Goal: Find contact information: Find contact information

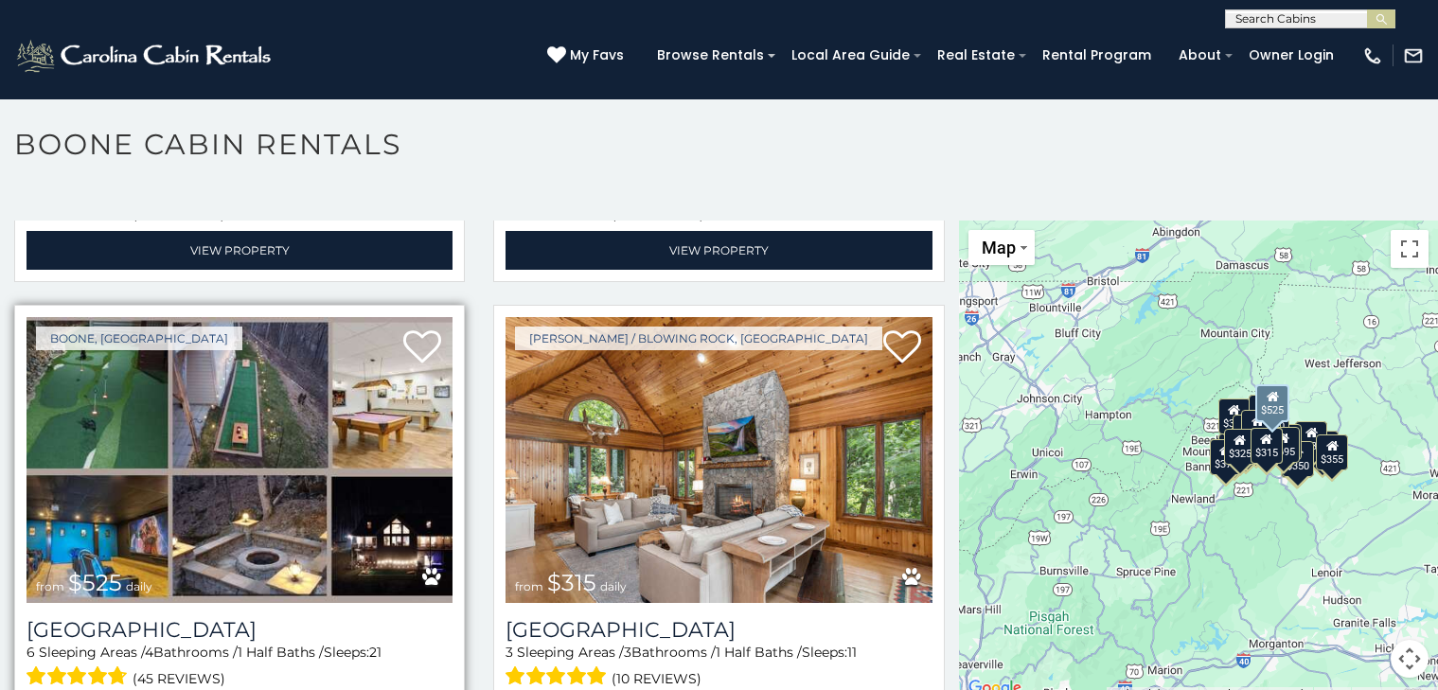
scroll to position [404, 0]
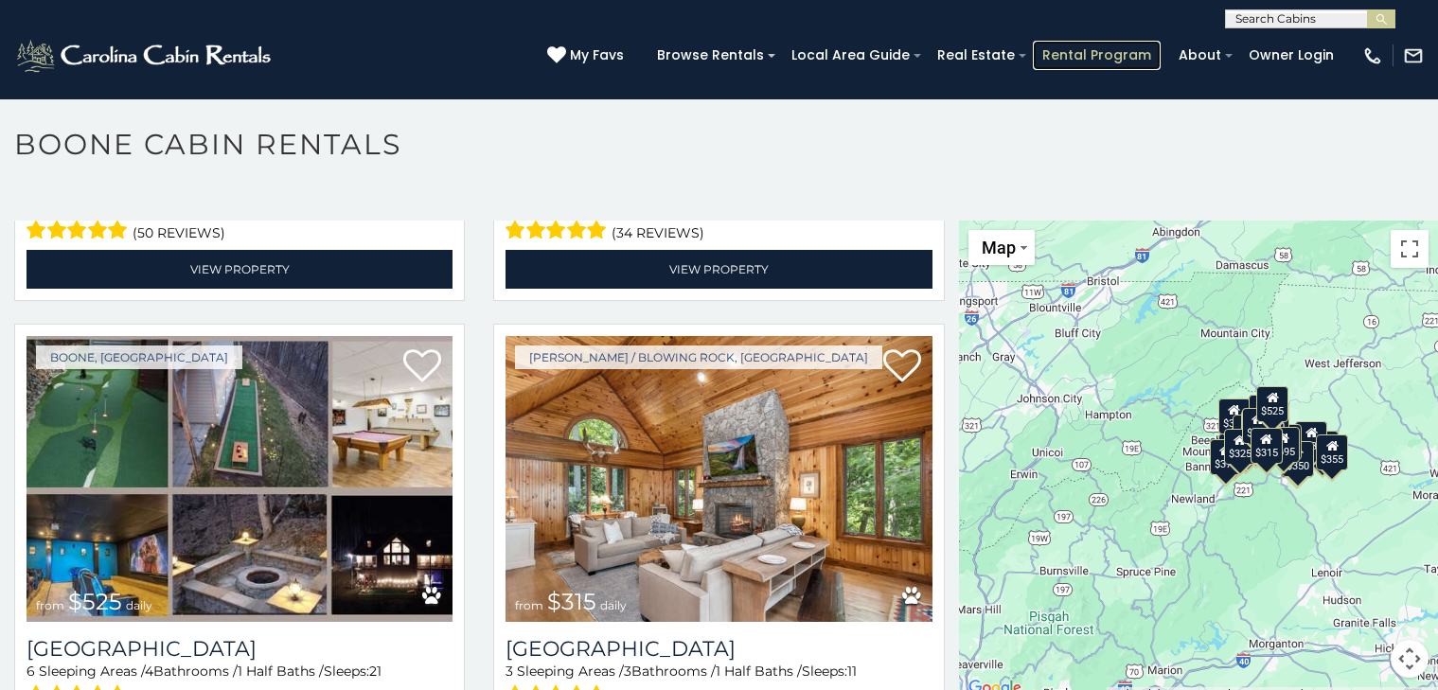
click at [1069, 51] on link "Rental Program" at bounding box center [1097, 55] width 128 height 29
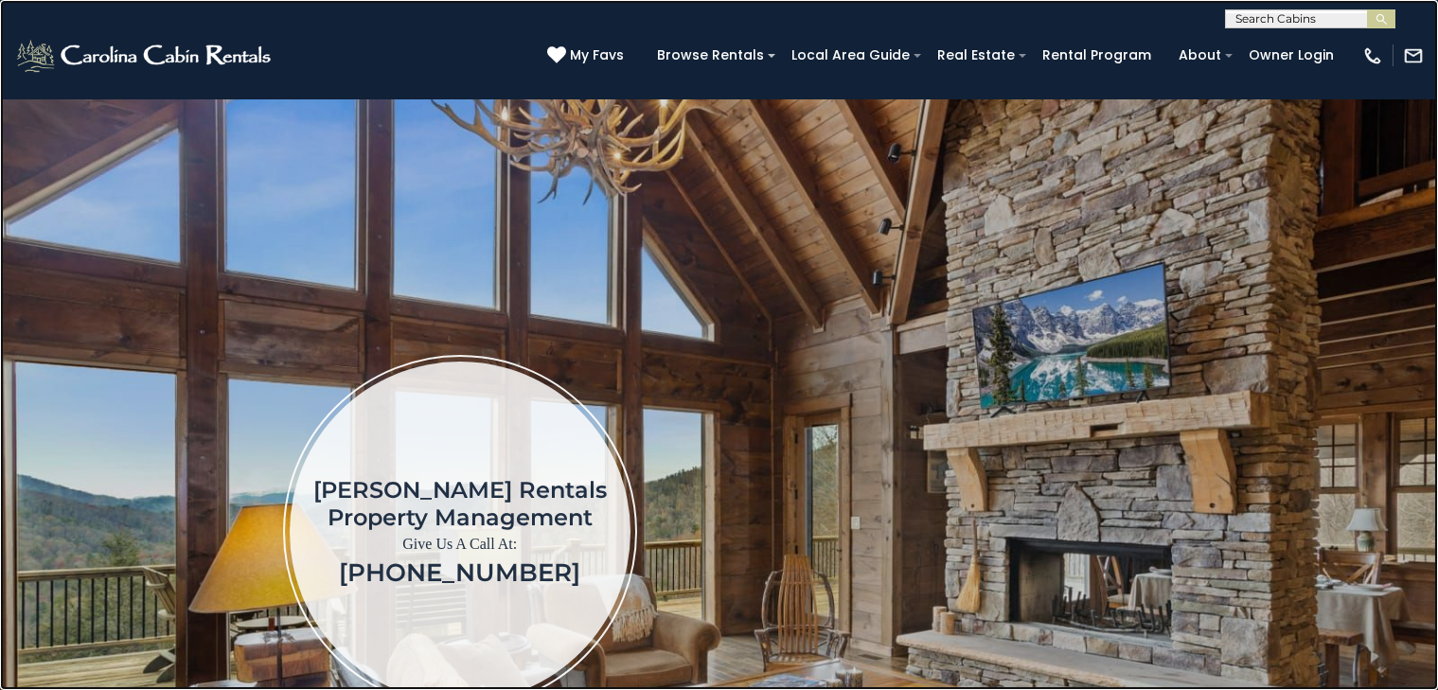
click at [227, 464] on link at bounding box center [719, 345] width 1438 height 690
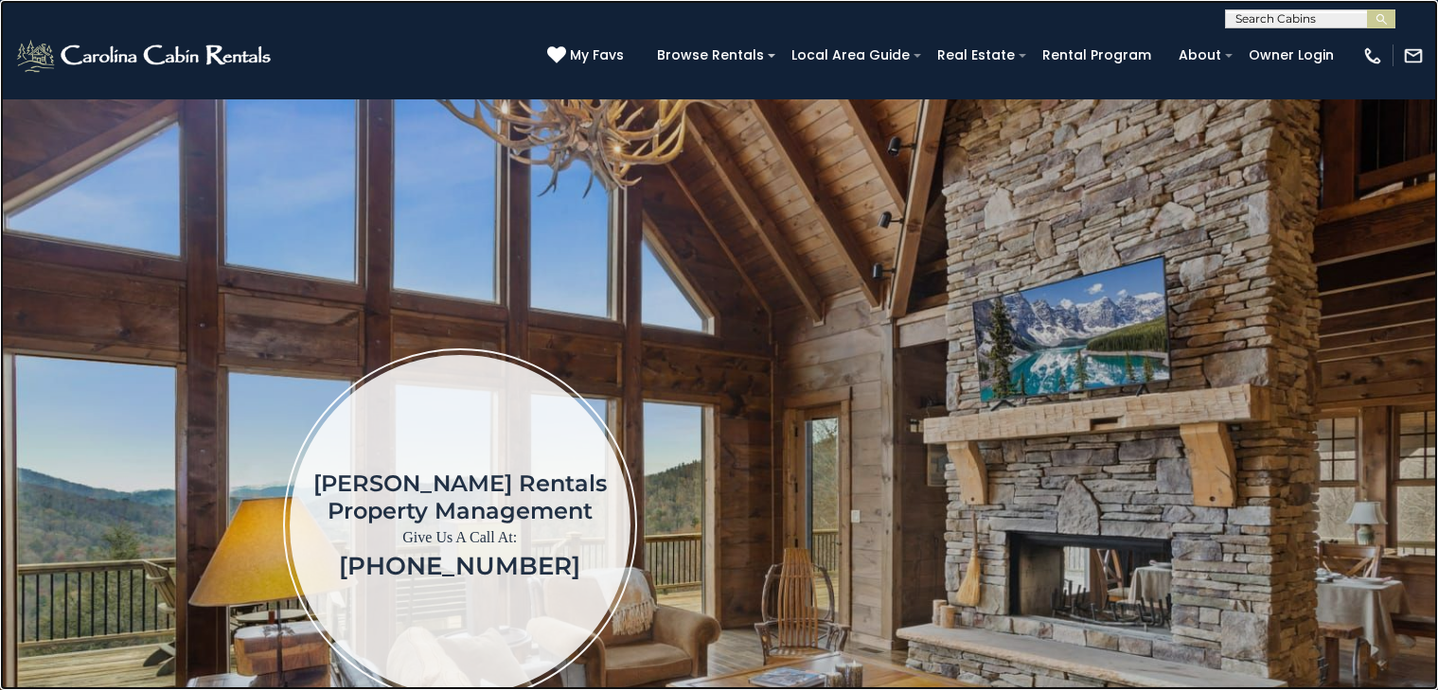
scroll to position [3, 0]
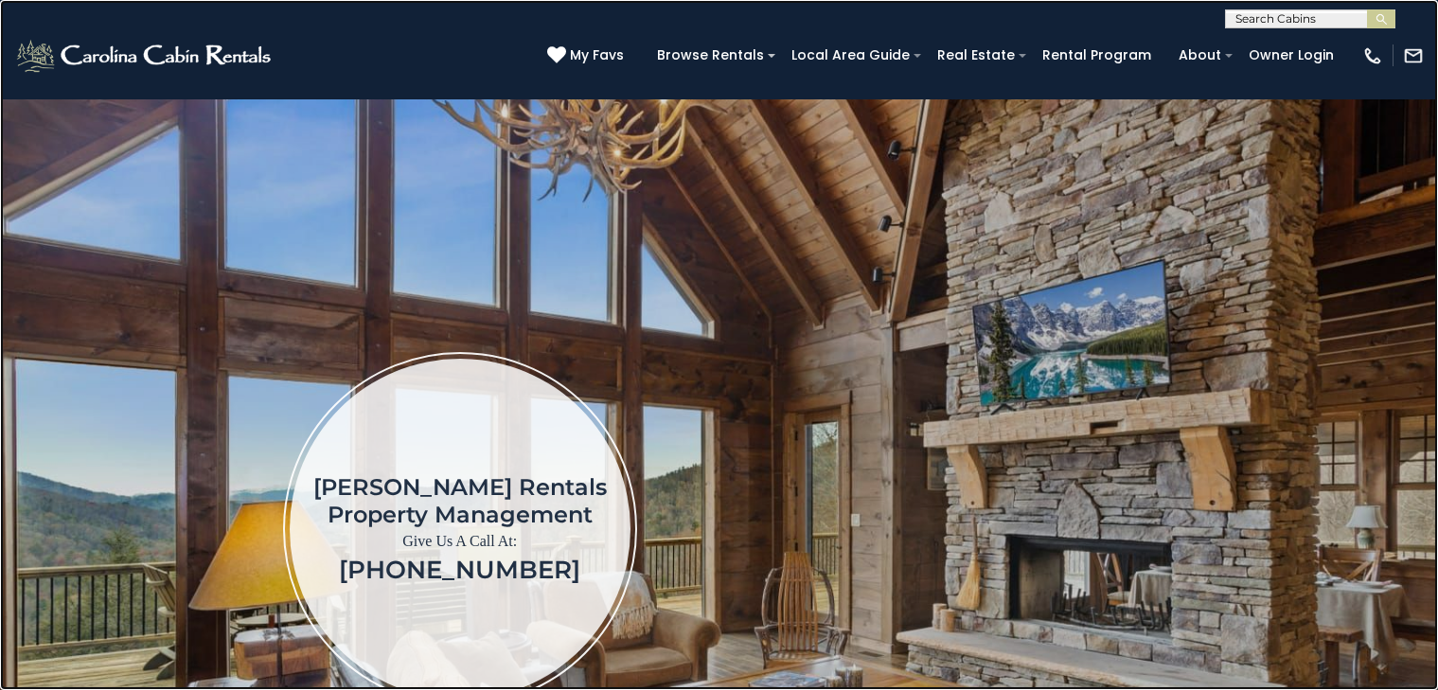
click at [1176, 47] on link at bounding box center [719, 345] width 1438 height 690
click at [391, 46] on link at bounding box center [719, 345] width 1438 height 690
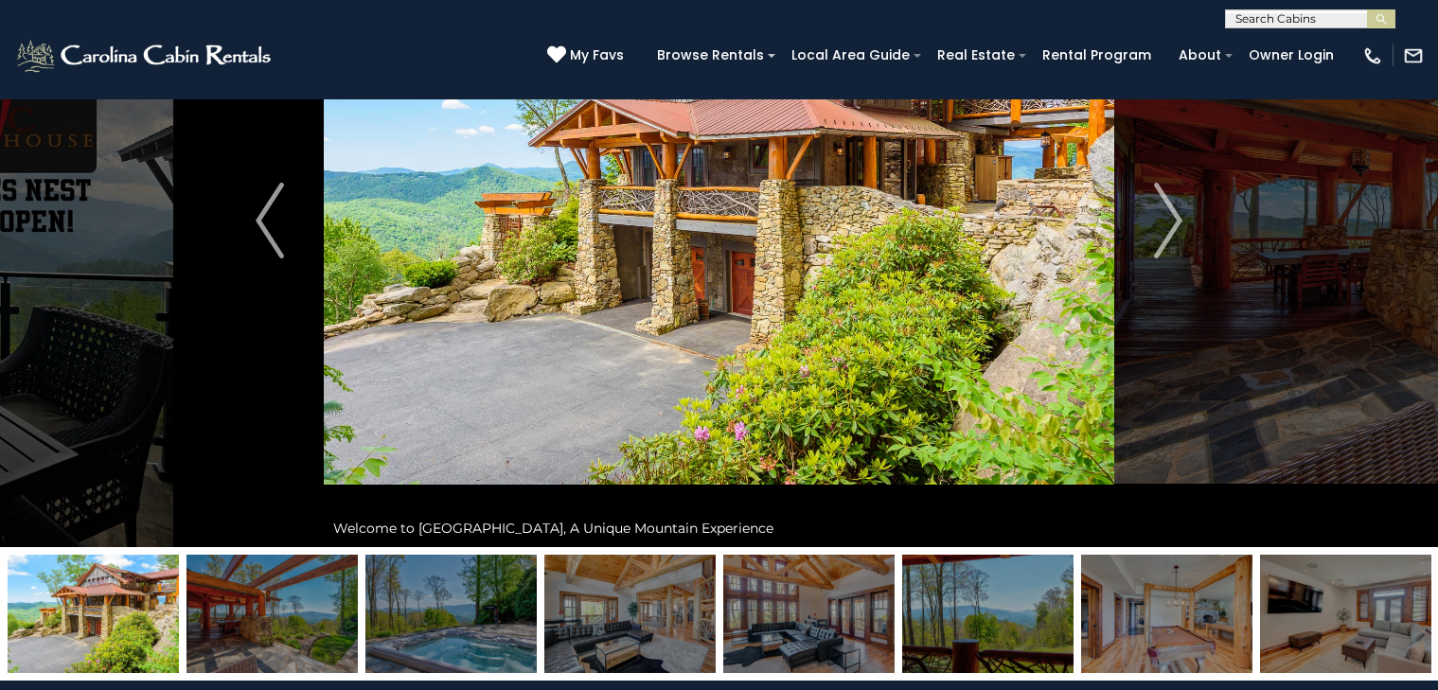
scroll to position [142, 0]
